Goal: Information Seeking & Learning: Learn about a topic

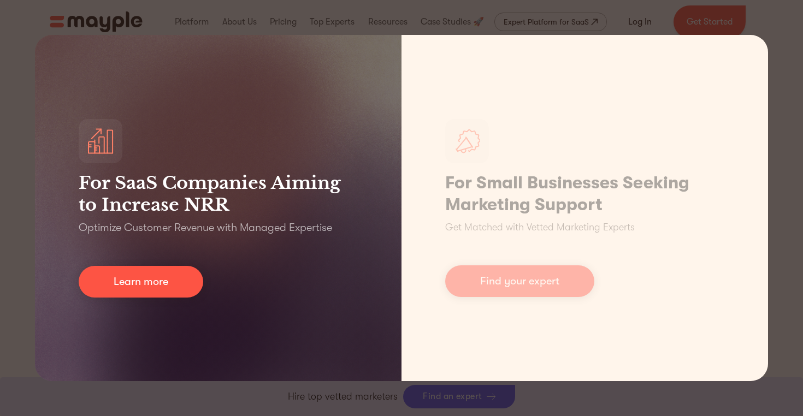
scroll to position [481, 0]
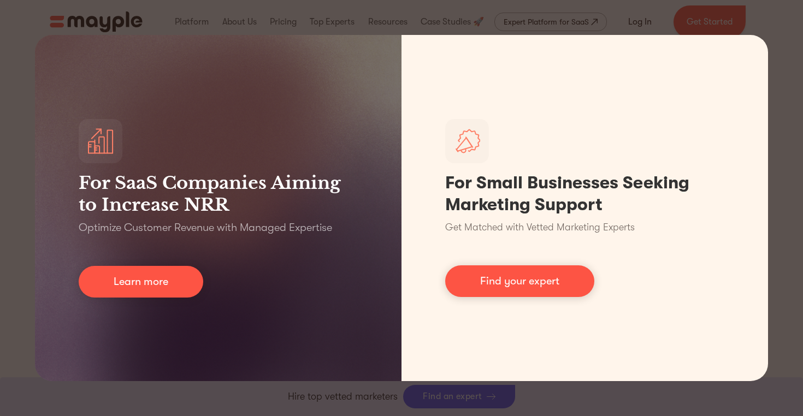
click at [781, 124] on div "For SaaS Companies Aiming to Increase NRR Optimize Customer Revenue with Manage…" at bounding box center [401, 208] width 803 height 416
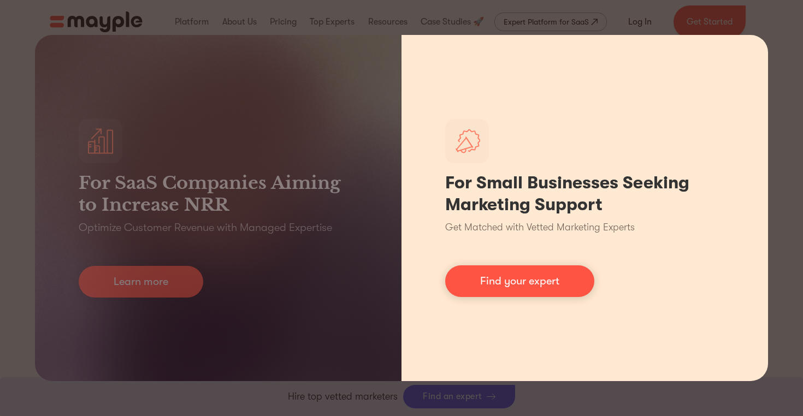
scroll to position [668, 0]
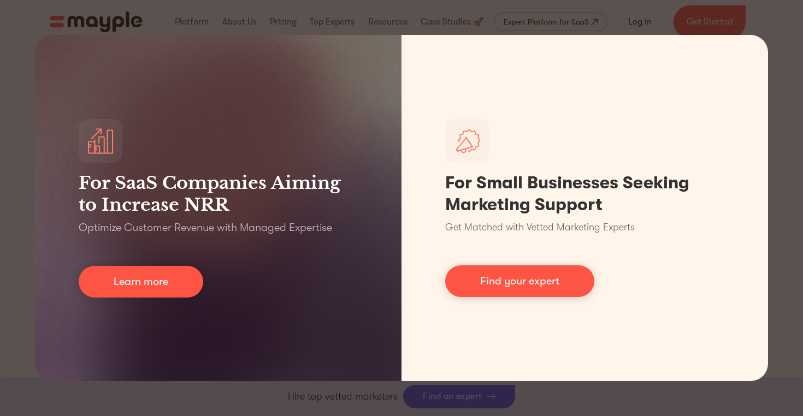
click at [508, 403] on div "For SaaS Companies Aiming to Increase NRR Optimize Customer Revenue with Manage…" at bounding box center [401, 208] width 803 height 416
click at [310, 18] on div "For SaaS Companies Aiming to Increase NRR Optimize Customer Revenue with Manage…" at bounding box center [401, 208] width 803 height 416
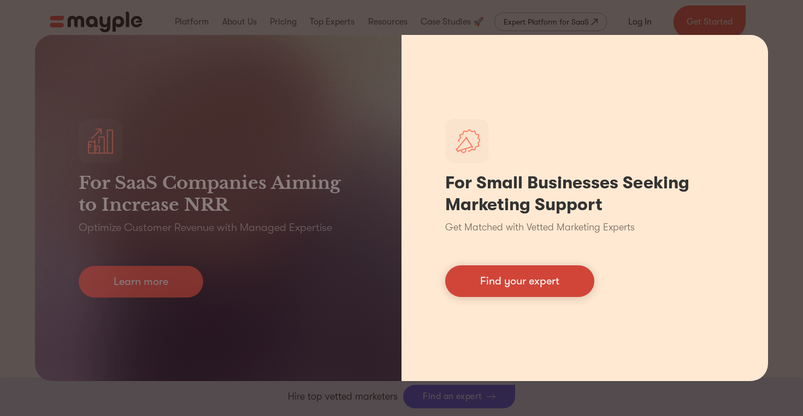
click at [517, 282] on link "Find your expert" at bounding box center [519, 281] width 149 height 32
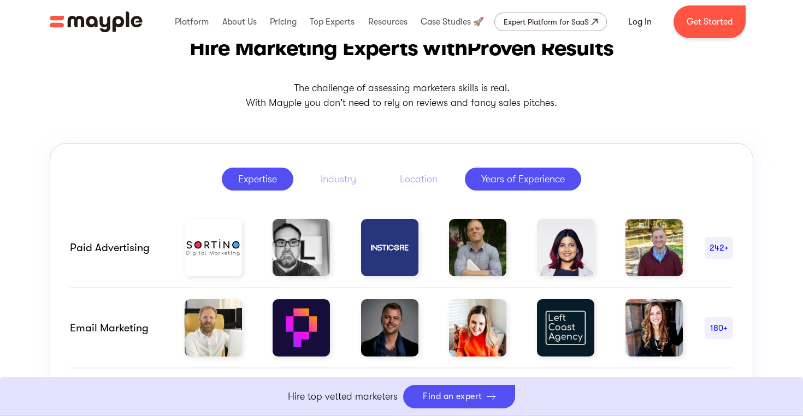
scroll to position [501, 0]
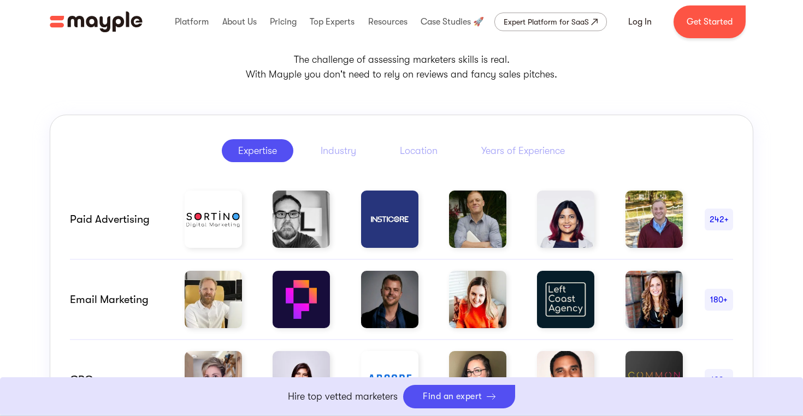
click at [255, 147] on div "Expertise" at bounding box center [257, 150] width 39 height 13
click at [350, 155] on div "Industry" at bounding box center [339, 150] width 36 height 13
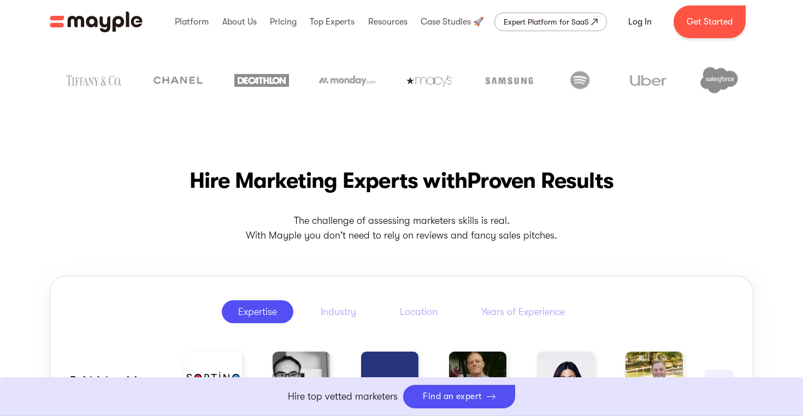
scroll to position [0, 0]
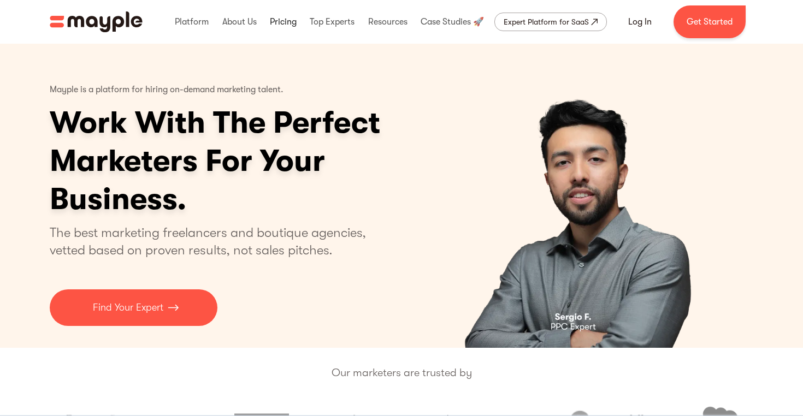
click at [283, 20] on link at bounding box center [283, 21] width 32 height 35
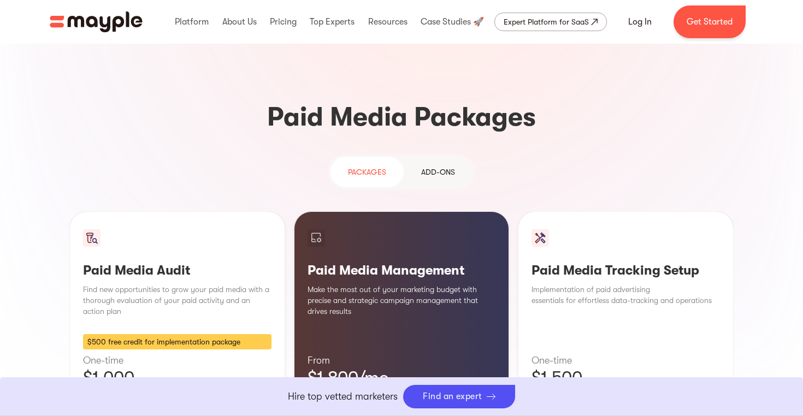
scroll to position [923, 0]
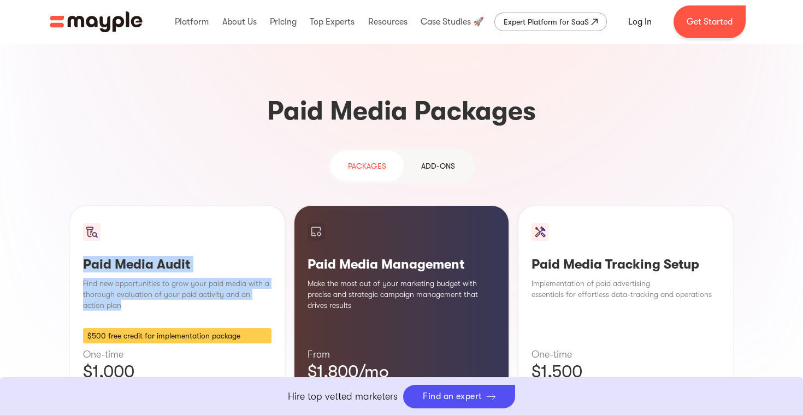
drag, startPoint x: 151, startPoint y: 224, endPoint x: 132, endPoint y: 168, distance: 59.4
click at [132, 205] on div "Paid Media Audit Find new opportunities to grow your paid media with a thorough…" at bounding box center [177, 339] width 216 height 269
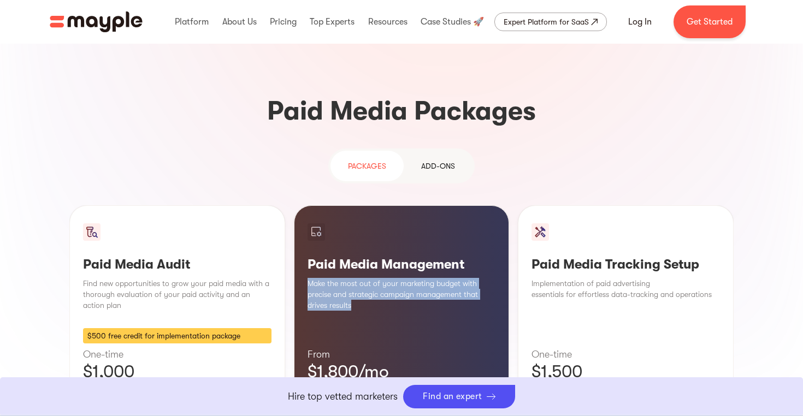
drag, startPoint x: 365, startPoint y: 225, endPoint x: 356, endPoint y: 190, distance: 36.2
click at [356, 205] on div "Paid Media Management Make the most out of your marketing budget with precise a…" at bounding box center [402, 339] width 216 height 269
drag, startPoint x: 349, startPoint y: 189, endPoint x: 376, endPoint y: 232, distance: 50.3
click at [376, 232] on div "Paid Media Management Make the most out of your marketing budget with precise a…" at bounding box center [402, 339] width 216 height 269
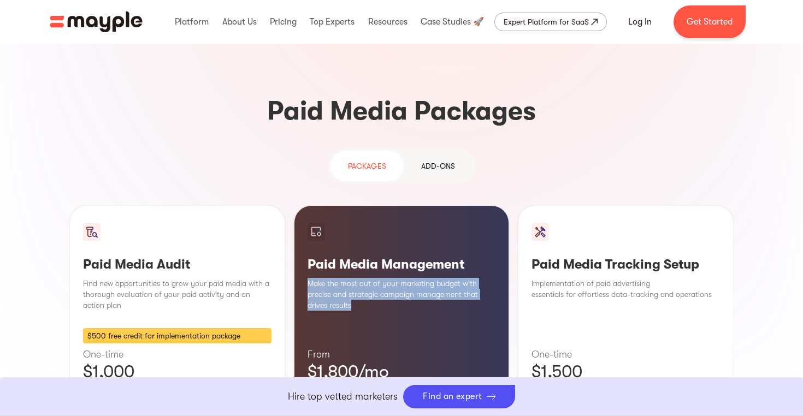
scroll to position [984, 0]
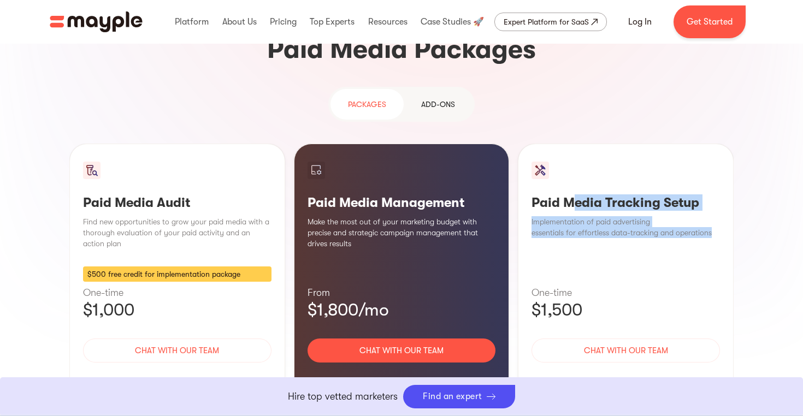
drag, startPoint x: 583, startPoint y: 172, endPoint x: 572, endPoint y: 122, distance: 51.4
click at [572, 144] on div "Paid Media Tracking Setup Implementation of paid advertising essentials for eff…" at bounding box center [626, 278] width 216 height 269
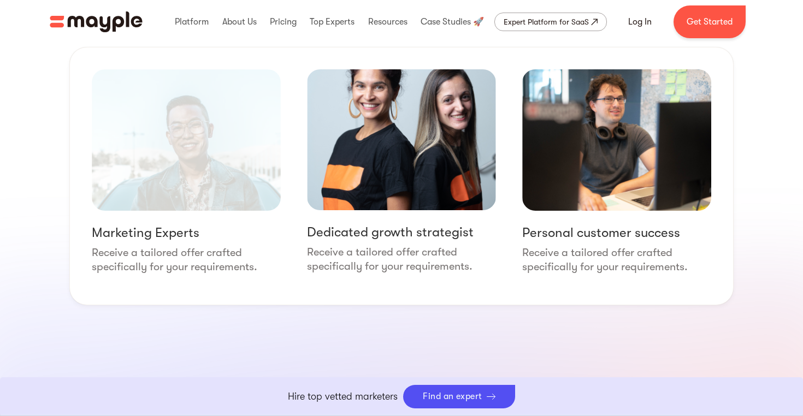
scroll to position [1329, 0]
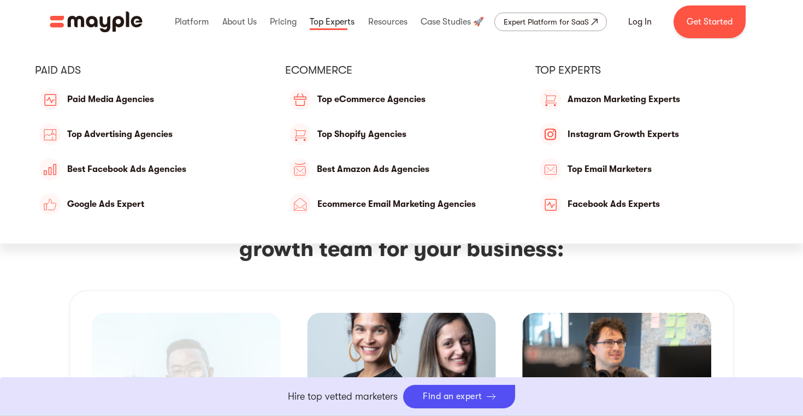
click at [338, 24] on link at bounding box center [332, 21] width 50 height 35
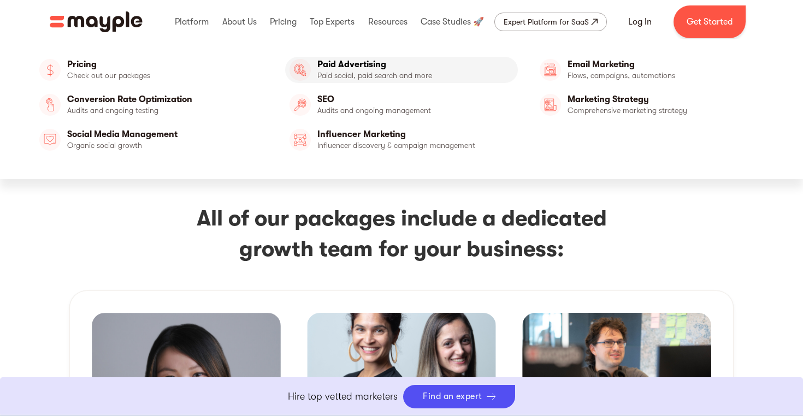
click at [324, 67] on link "Paid Advertising" at bounding box center [401, 70] width 233 height 26
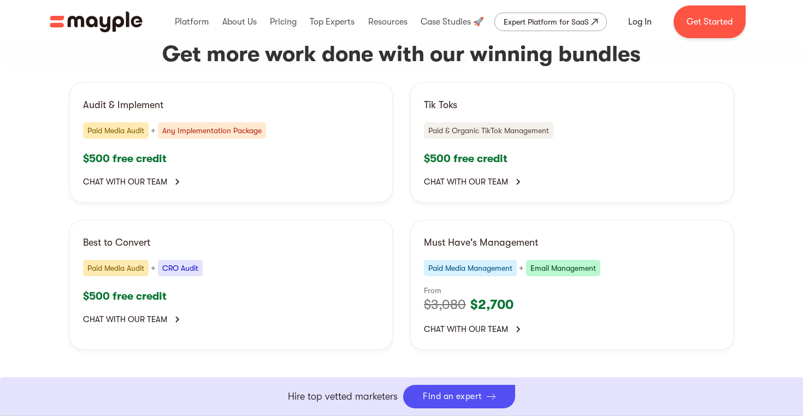
scroll to position [2489, 0]
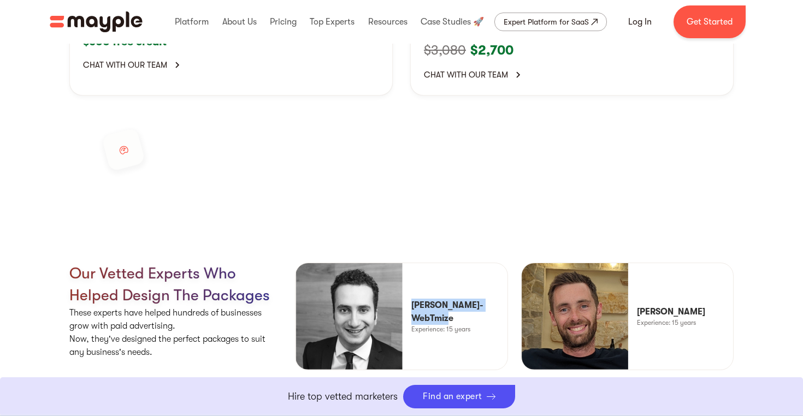
drag, startPoint x: 466, startPoint y: 237, endPoint x: 412, endPoint y: 220, distance: 56.8
click at [412, 299] on p "[PERSON_NAME]-WebTmize" at bounding box center [459, 312] width 96 height 26
copy p "[PERSON_NAME]-WebTmize"
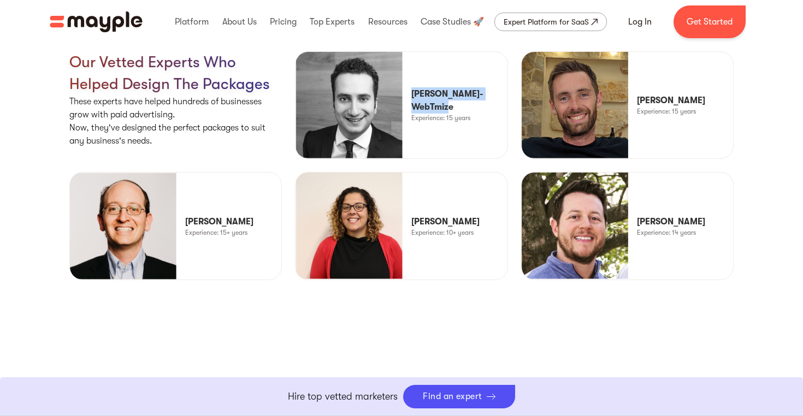
scroll to position [2943, 0]
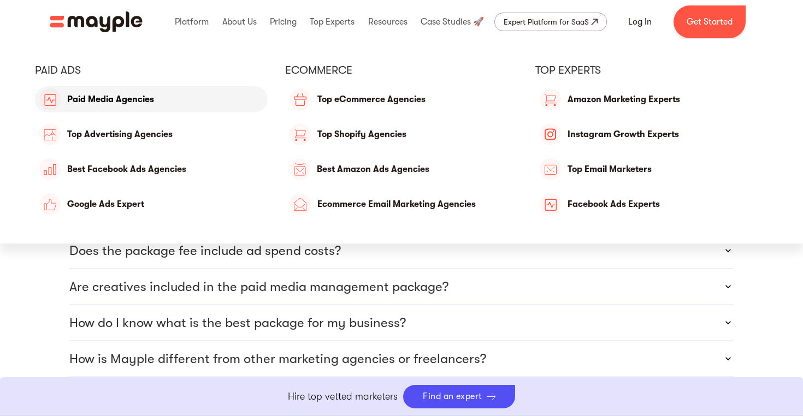
click at [110, 99] on link "Paid Media Agencies" at bounding box center [151, 99] width 233 height 26
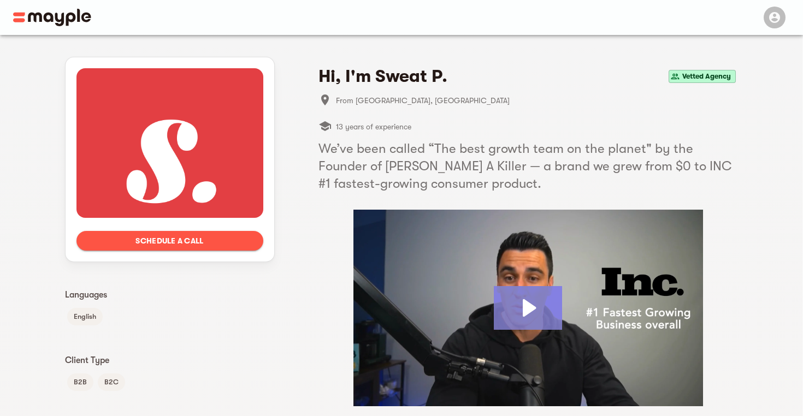
click at [529, 300] on icon "Play Video: Sweat Pants Agency" at bounding box center [528, 308] width 68 height 44
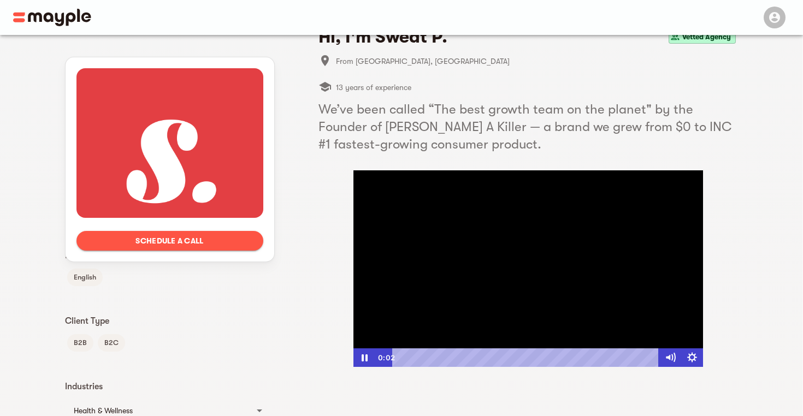
scroll to position [66, 0]
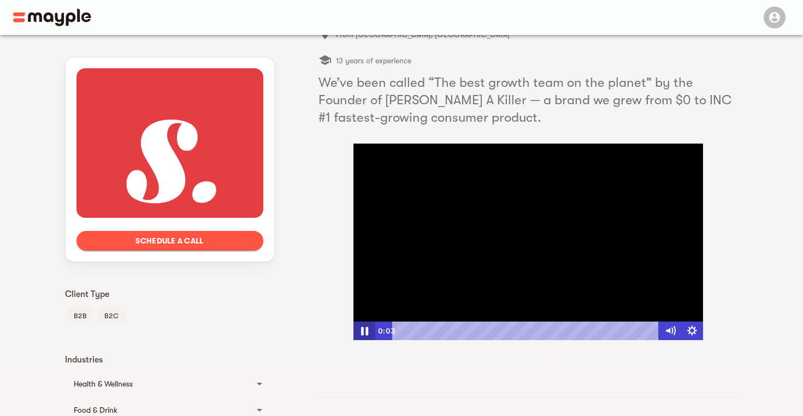
click at [364, 329] on icon "Pause" at bounding box center [364, 331] width 26 height 22
click at [364, 329] on icon "Play Video" at bounding box center [365, 331] width 7 height 9
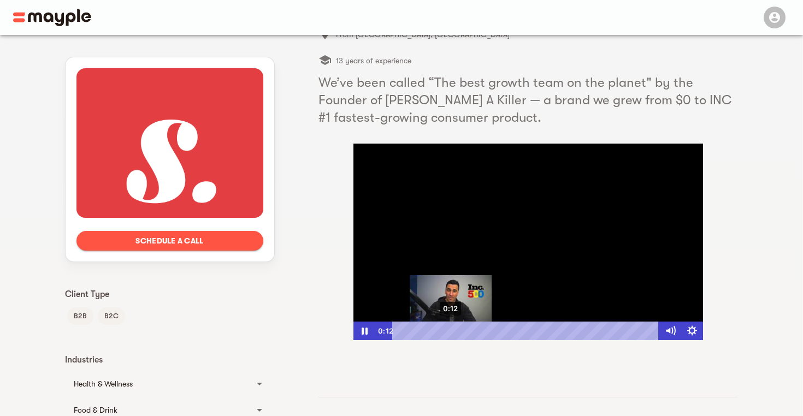
click at [451, 330] on div "0:12" at bounding box center [526, 331] width 253 height 19
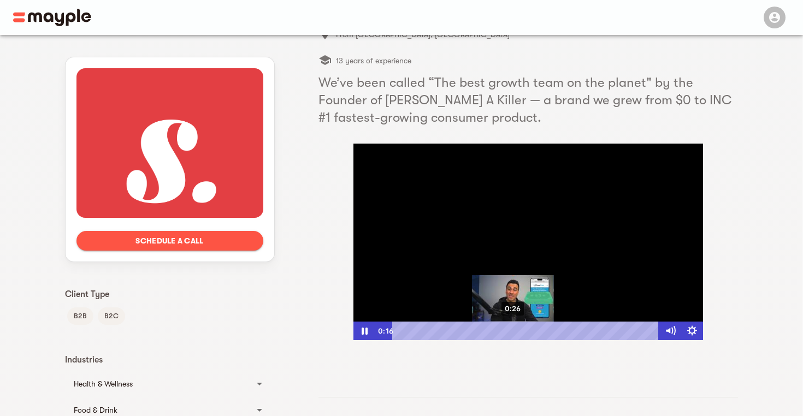
click at [513, 333] on div "0:26" at bounding box center [526, 331] width 253 height 19
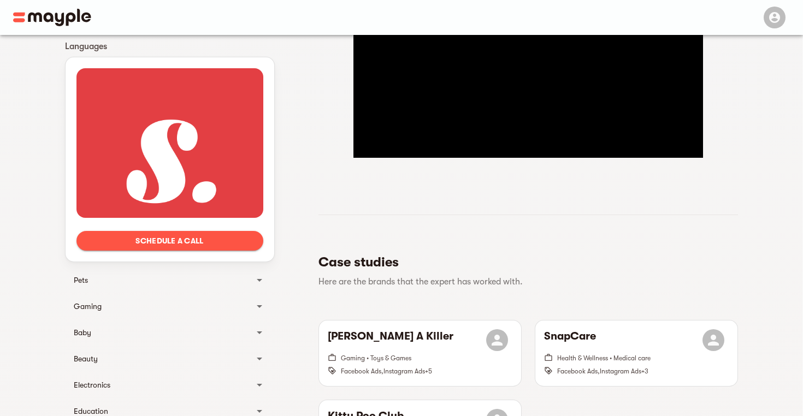
scroll to position [255, 0]
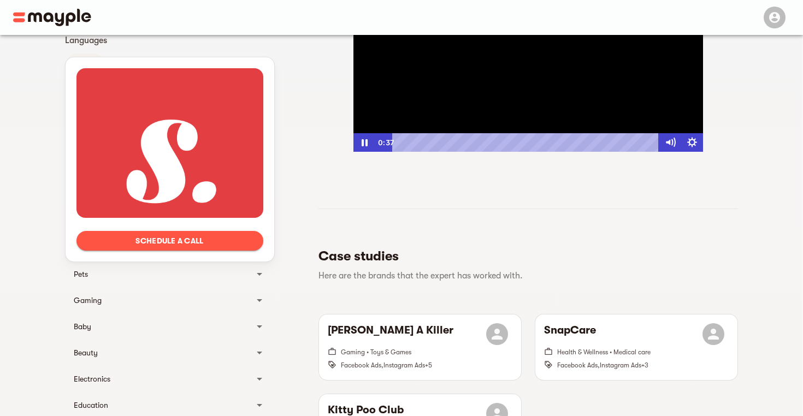
click at [478, 97] on div at bounding box center [528, 53] width 350 height 197
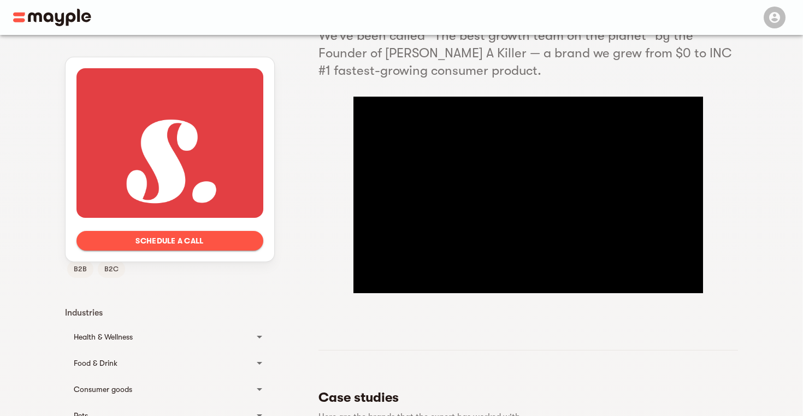
scroll to position [0, 0]
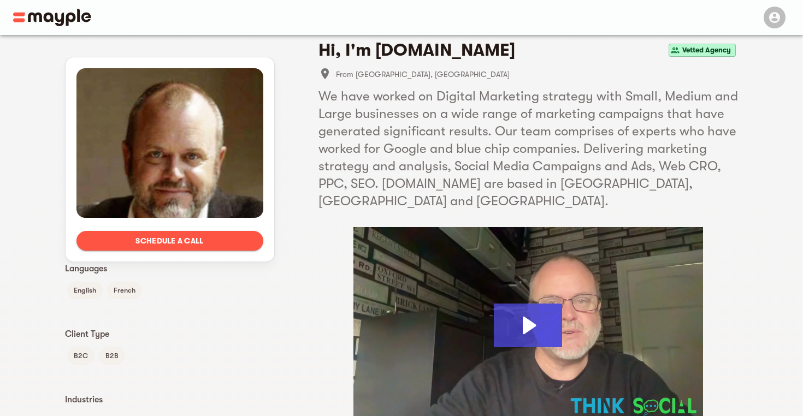
scroll to position [31, 0]
